Goal: Transaction & Acquisition: Purchase product/service

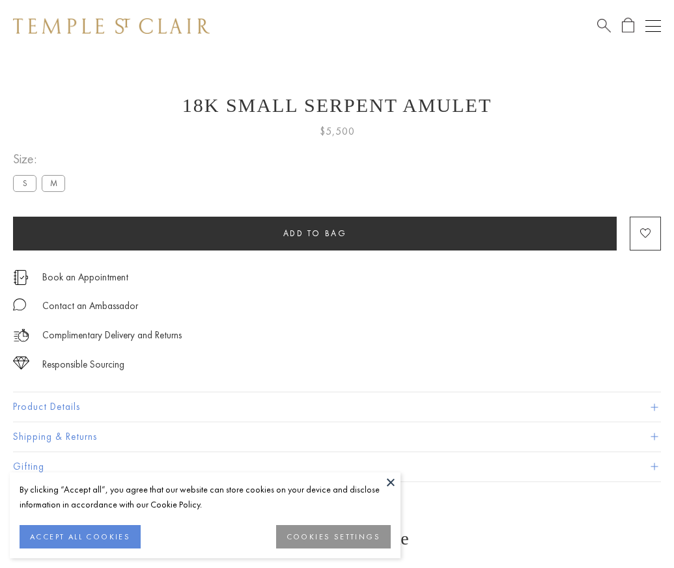
click at [314, 233] on span "Add to bag" at bounding box center [315, 233] width 64 height 11
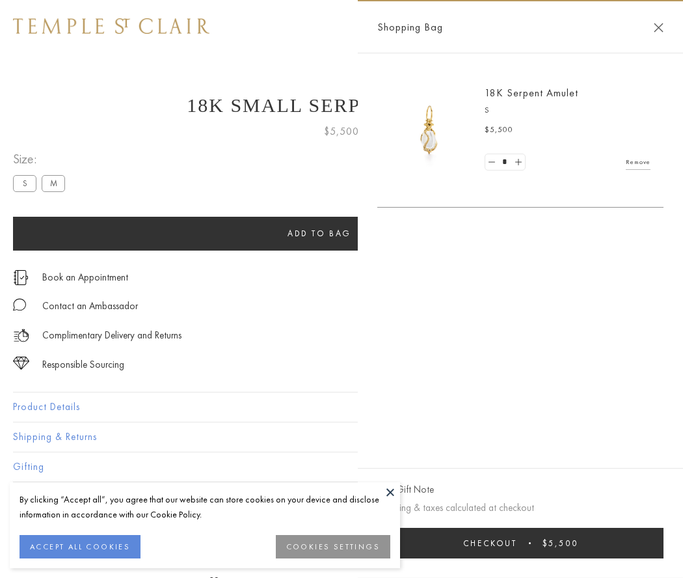
click at [521, 543] on button "Checkout $5,500" at bounding box center [521, 543] width 286 height 31
